Goal: Information Seeking & Learning: Learn about a topic

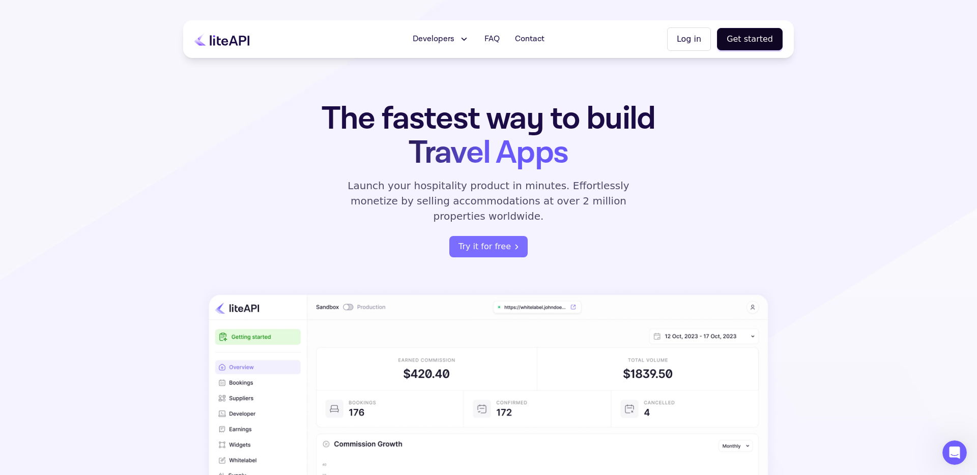
click at [227, 46] on div "Developers Documentation API Reference Status FAQ Contact Log in Get started" at bounding box center [488, 39] width 611 height 38
click at [441, 38] on span "Developers" at bounding box center [434, 39] width 42 height 12
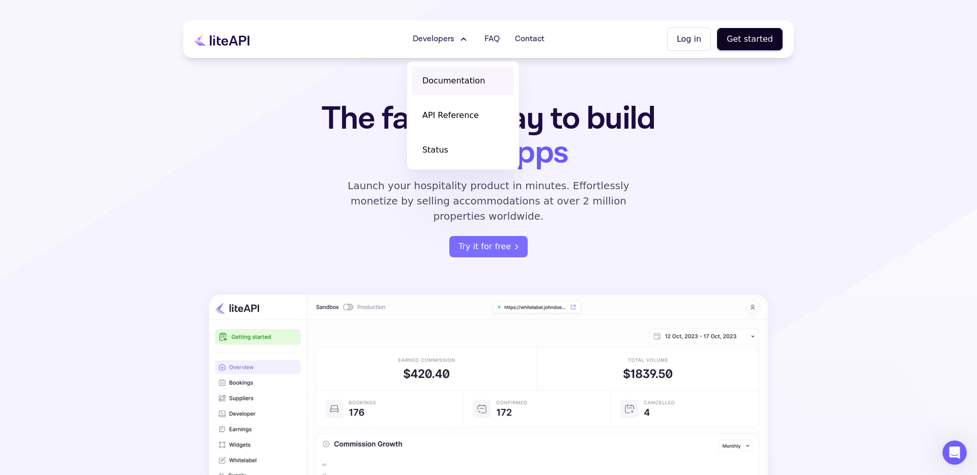
click at [465, 80] on span "Documentation" at bounding box center [453, 81] width 63 height 12
click at [352, 268] on div "The fastest way to build Travel Apps Launch your hospitality product in minutes…" at bounding box center [488, 368] width 611 height 532
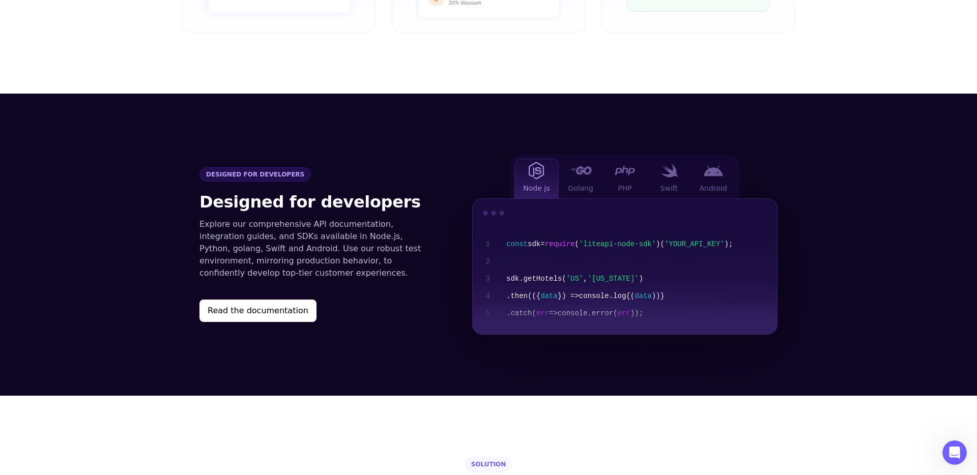
scroll to position [980, 0]
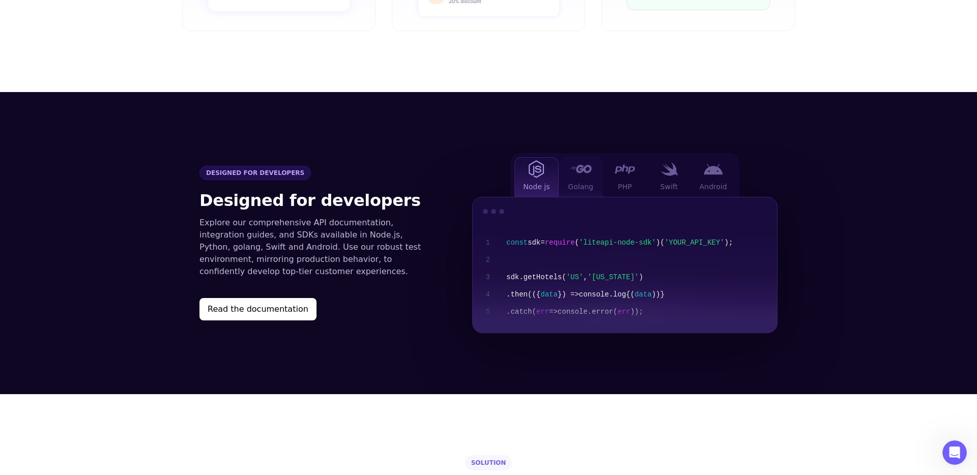
click at [588, 182] on span "Golang" at bounding box center [580, 187] width 25 height 10
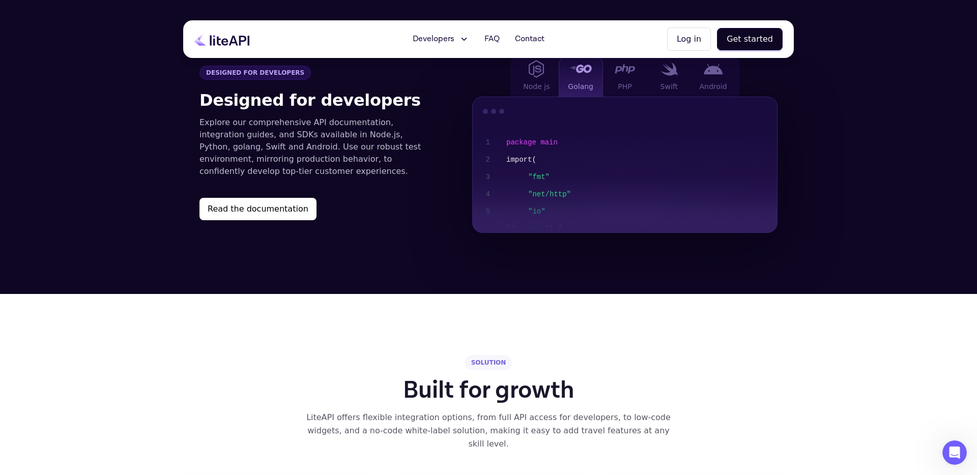
scroll to position [900, 0]
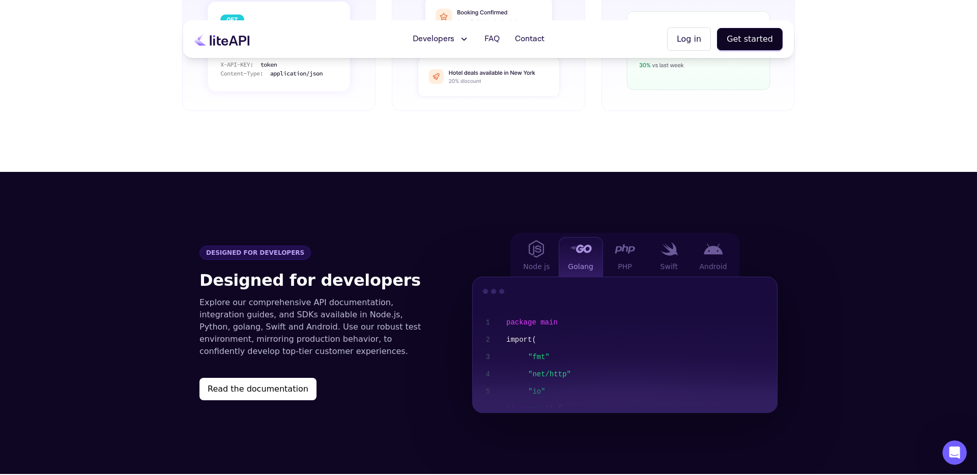
click at [598, 353] on span ""fmt" "net/http" "io"" at bounding box center [659, 375] width 263 height 52
click at [552, 385] on span ""fmt" "net/http" "io"" at bounding box center [659, 375] width 263 height 52
click at [256, 378] on button "Read the documentation" at bounding box center [257, 389] width 117 height 22
click at [674, 87] on div "Collect earnings Get payouts directly to your account 3" at bounding box center [697, 20] width 193 height 181
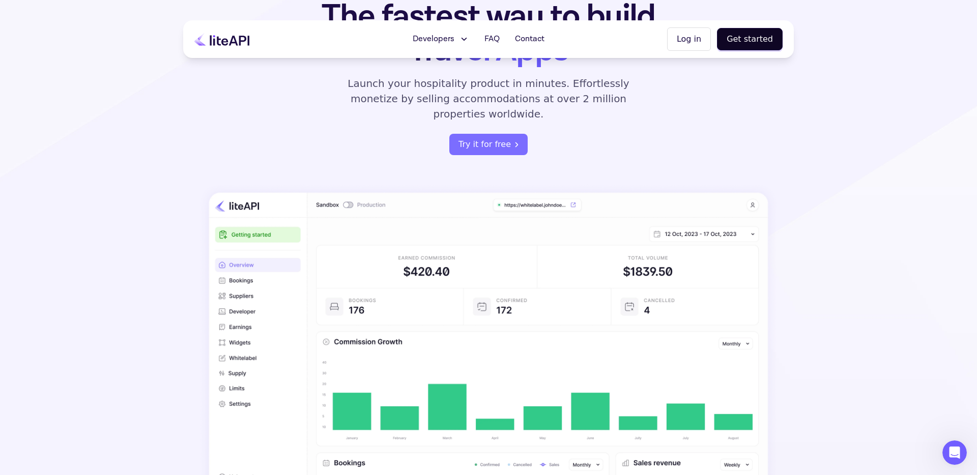
scroll to position [0, 0]
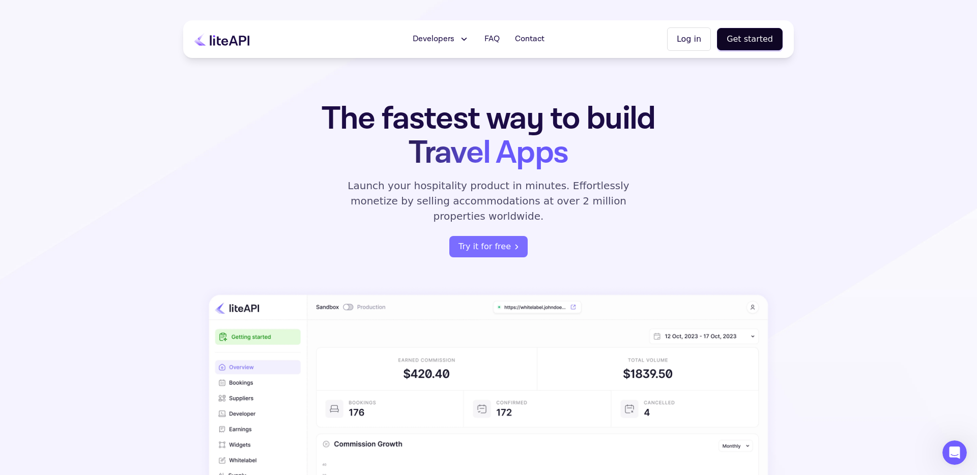
click at [461, 38] on icon at bounding box center [463, 39] width 11 height 10
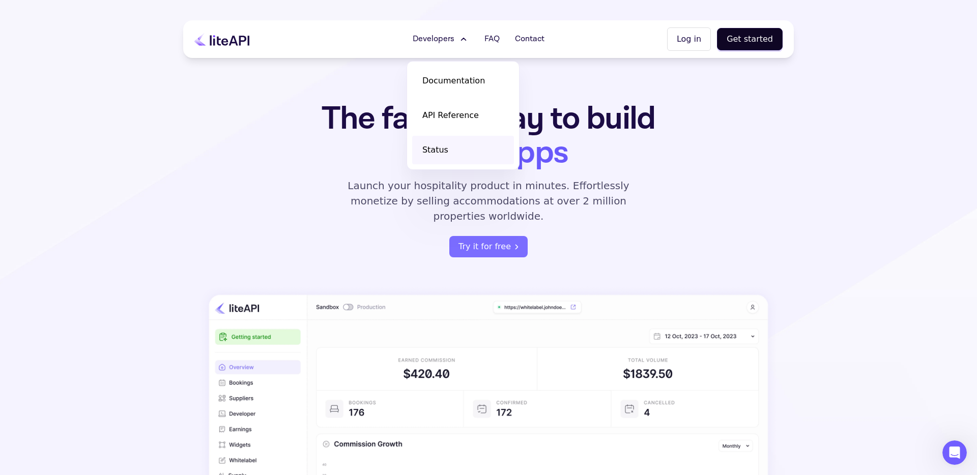
click at [450, 155] on link "Status" at bounding box center [463, 150] width 102 height 28
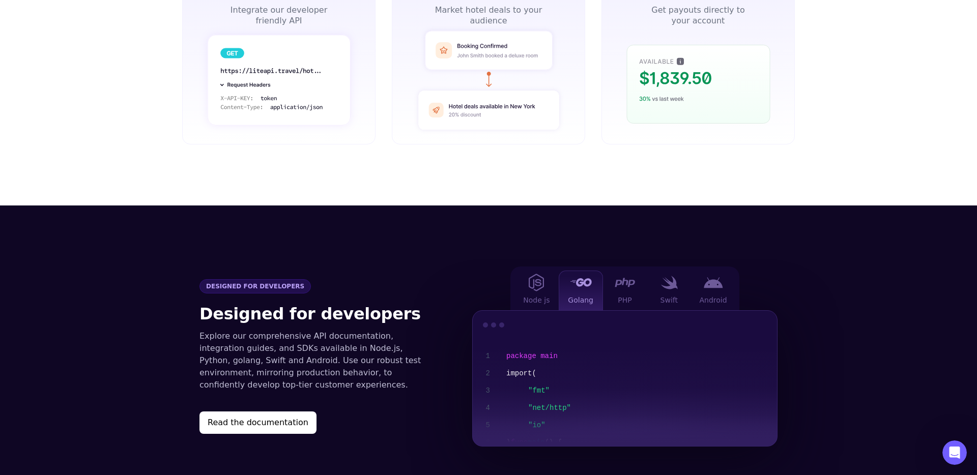
scroll to position [870, 0]
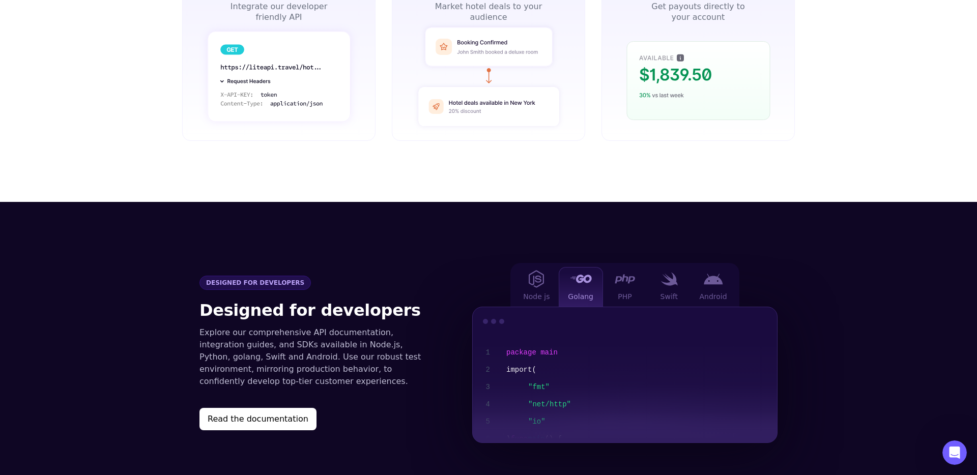
click at [613, 353] on div "package main import ( "fmt" "net/http" "io" ) func main () { url := "https://ap…" at bounding box center [637, 456] width 263 height 225
click at [550, 409] on span ""fmt" "net/http" "io"" at bounding box center [659, 405] width 263 height 52
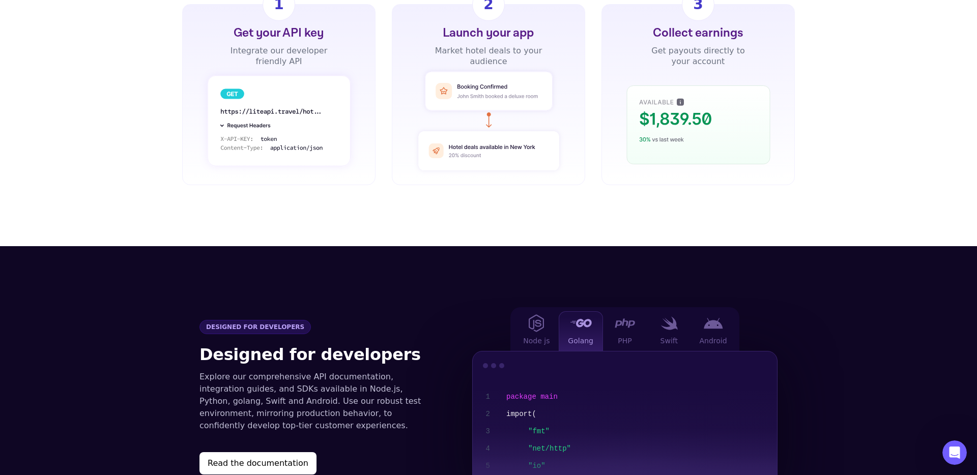
scroll to position [827, 0]
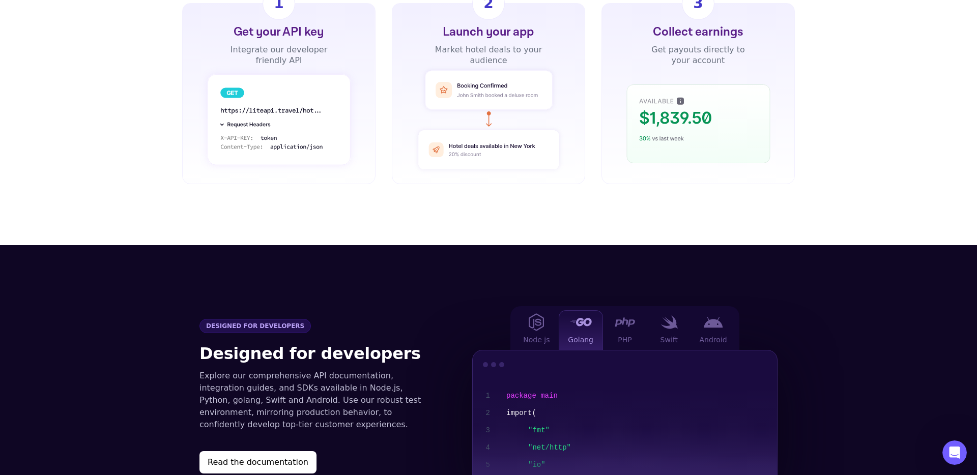
drag, startPoint x: 521, startPoint y: 368, endPoint x: 566, endPoint y: 447, distance: 90.9
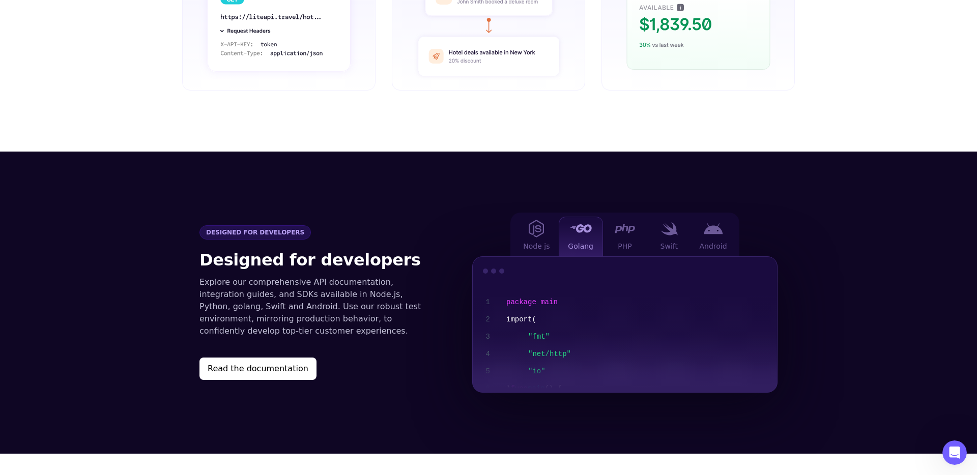
scroll to position [923, 0]
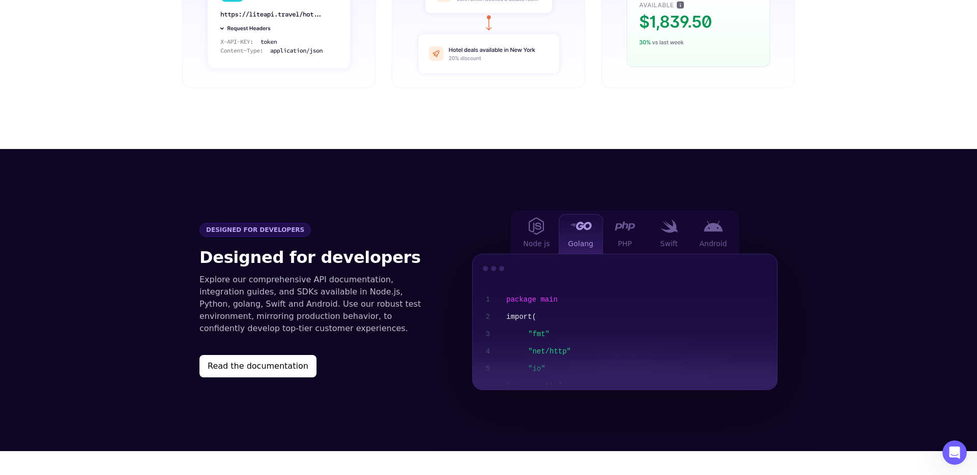
click at [550, 331] on span ""fmt" "net/http" "io"" at bounding box center [659, 352] width 263 height 52
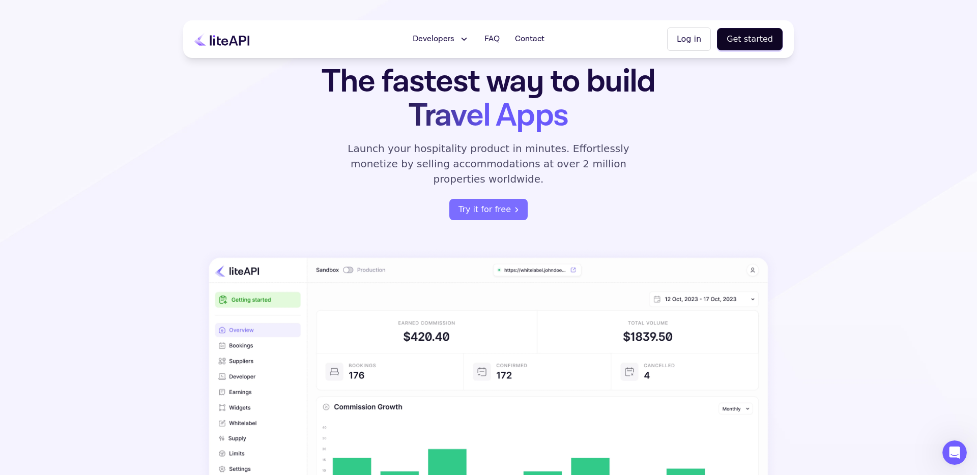
scroll to position [0, 0]
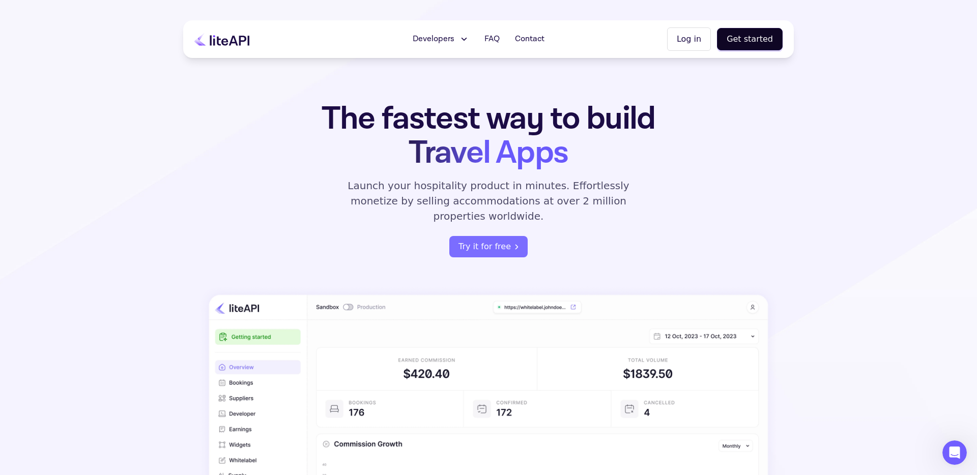
click at [228, 35] on icon at bounding box center [221, 39] width 55 height 13
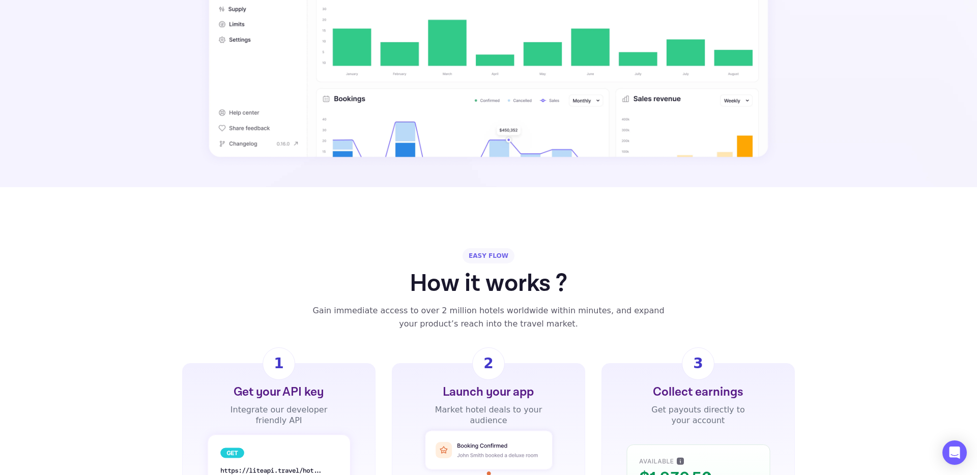
scroll to position [469, 0]
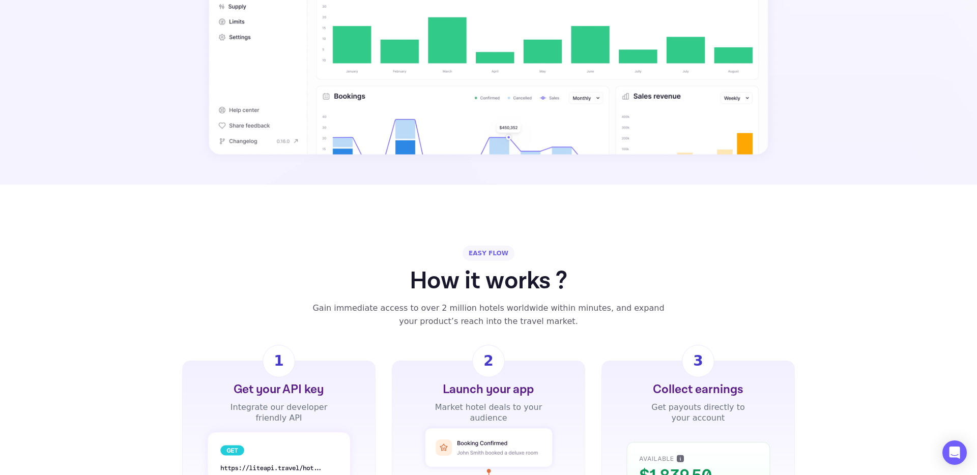
click at [486, 351] on div "2" at bounding box center [488, 361] width 10 height 21
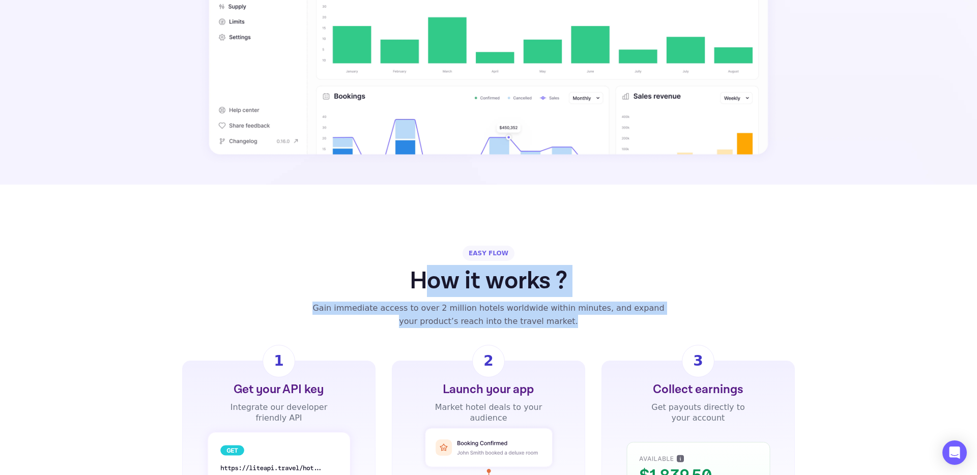
drag, startPoint x: 427, startPoint y: 262, endPoint x: 585, endPoint y: 314, distance: 166.5
click at [585, 314] on div "EASY FLOW How it works ? Gain immediate access to over 2 million hotels worldwi…" at bounding box center [488, 394] width 977 height 296
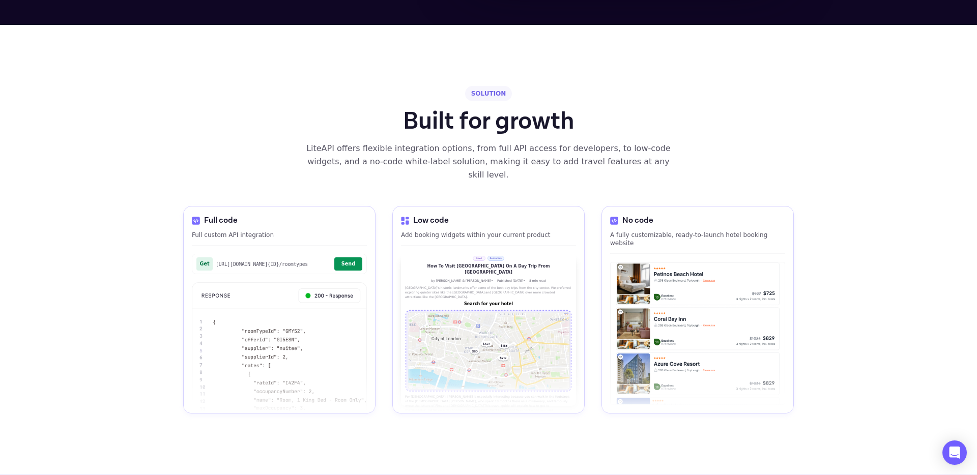
scroll to position [1351, 0]
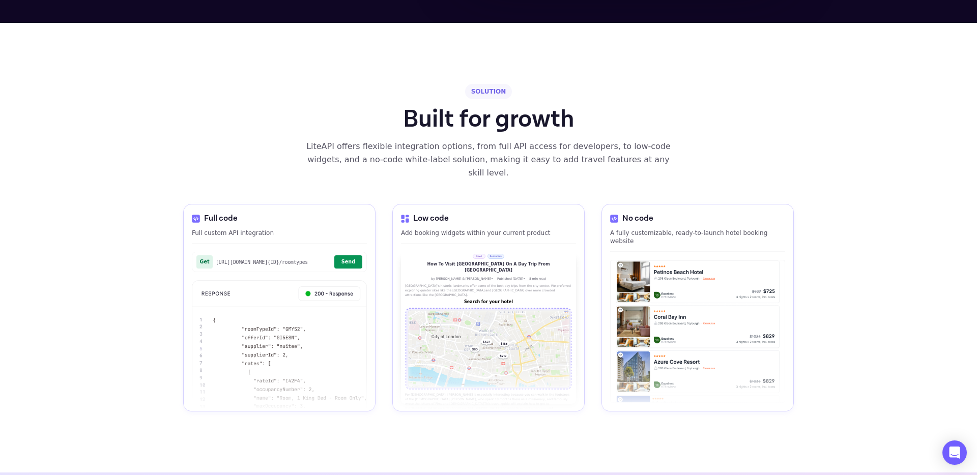
click at [326, 282] on img at bounding box center [279, 364] width 175 height 169
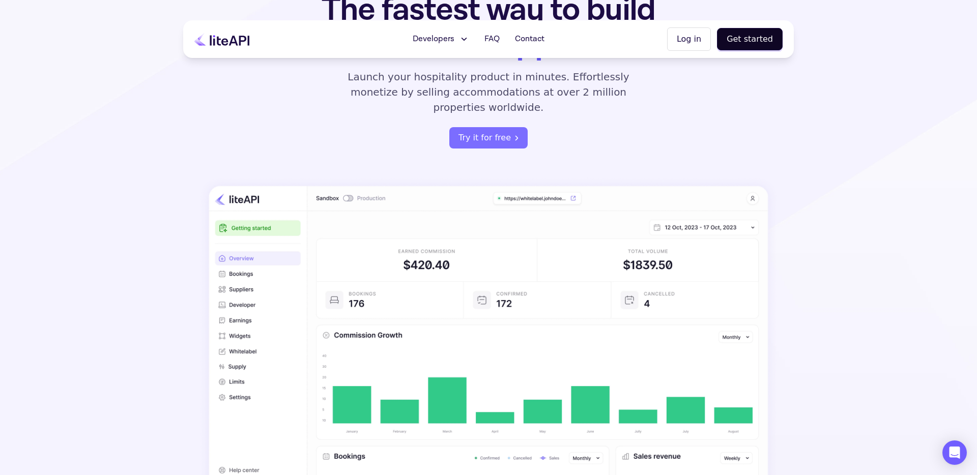
scroll to position [0, 0]
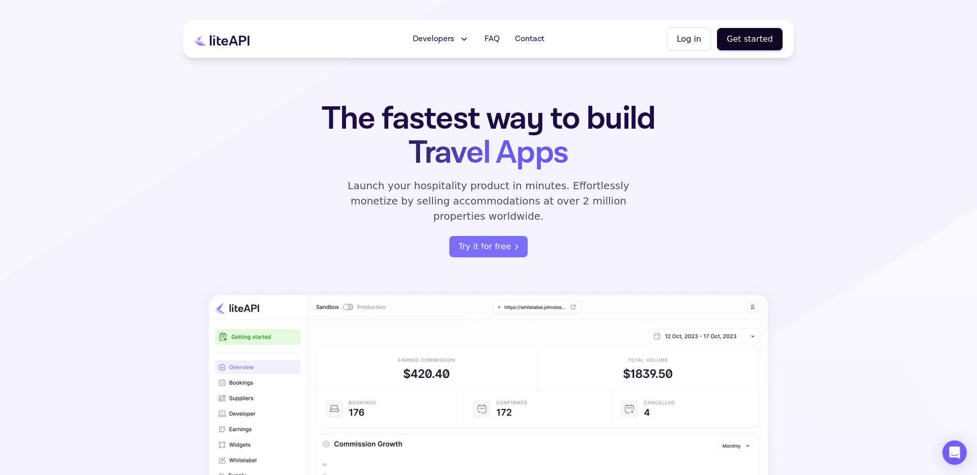
click at [220, 41] on icon at bounding box center [221, 39] width 55 height 13
click at [518, 52] on div "Developers Documentation API Reference Status FAQ Contact Log in Get started" at bounding box center [488, 39] width 611 height 38
click at [460, 38] on icon at bounding box center [463, 39] width 11 height 10
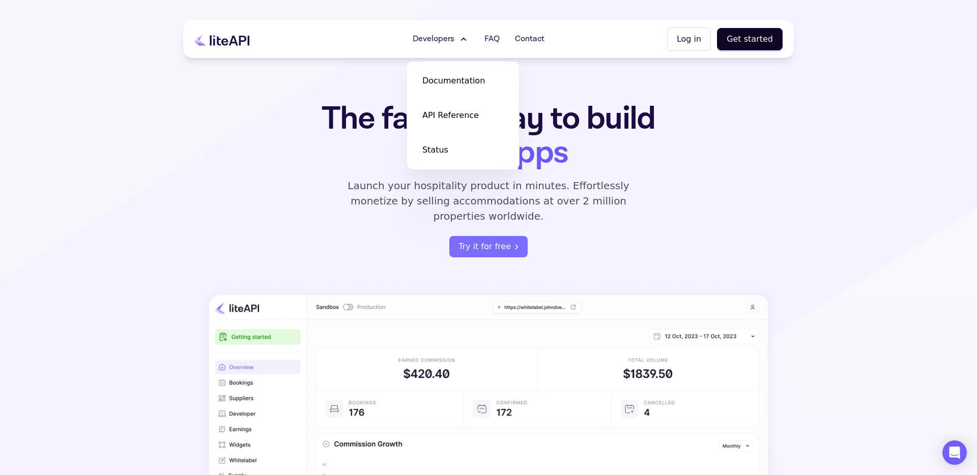
click at [345, 264] on div "The fastest way to build Travel Apps Launch your hospitality product in minutes…" at bounding box center [488, 368] width 611 height 532
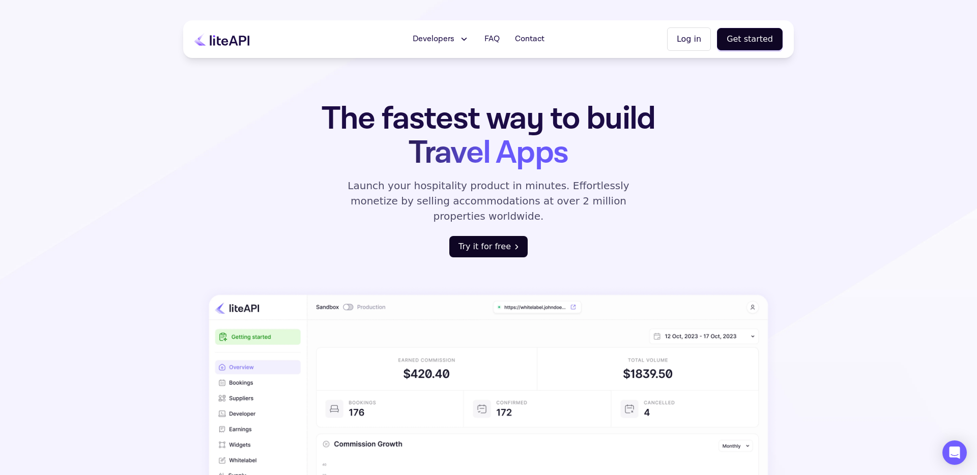
click at [477, 236] on button "Try it for free" at bounding box center [488, 246] width 78 height 21
